Goal: Navigation & Orientation: Find specific page/section

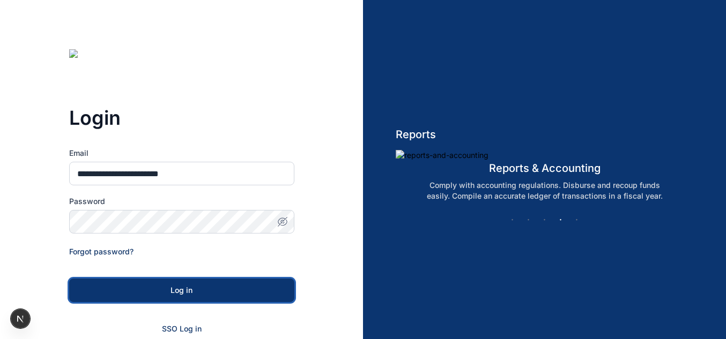
click at [167, 287] on div "Log in" at bounding box center [181, 290] width 191 height 11
